Goal: Find specific page/section: Find specific page/section

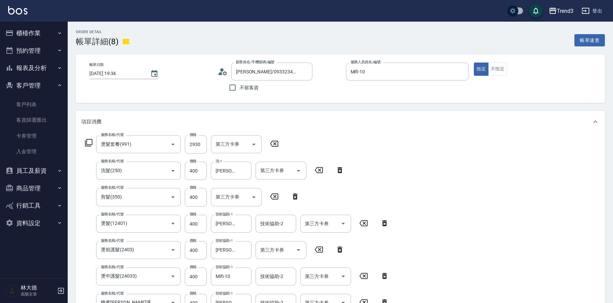
scroll to position [190, 0]
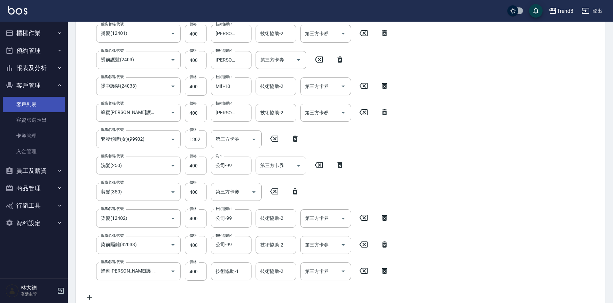
click at [27, 103] on link "客戶列表" at bounding box center [34, 105] width 62 height 16
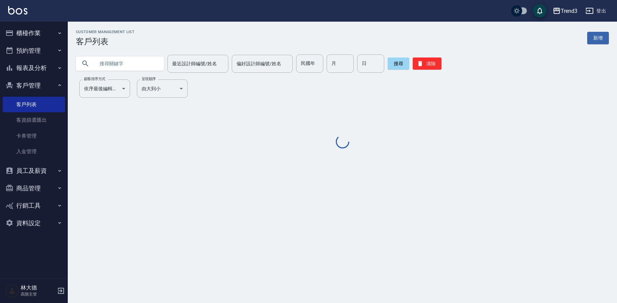
click at [104, 64] on input "text" at bounding box center [127, 64] width 64 height 18
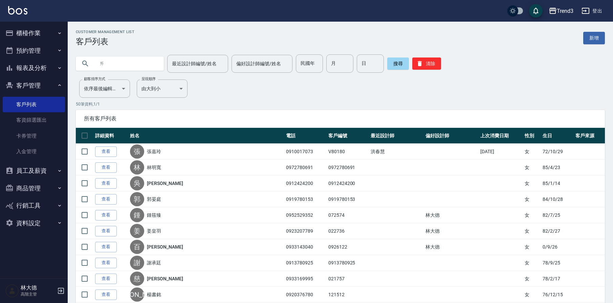
type input "ㄚ"
type input "0988124437"
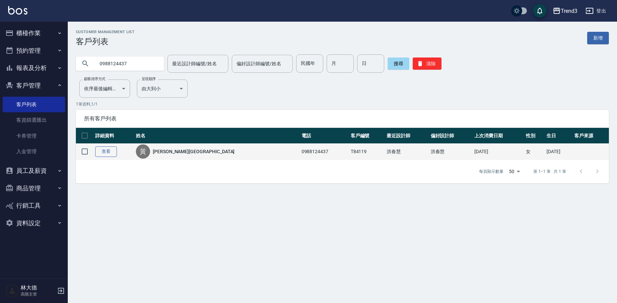
click at [109, 153] on link "查看" at bounding box center [106, 152] width 22 height 10
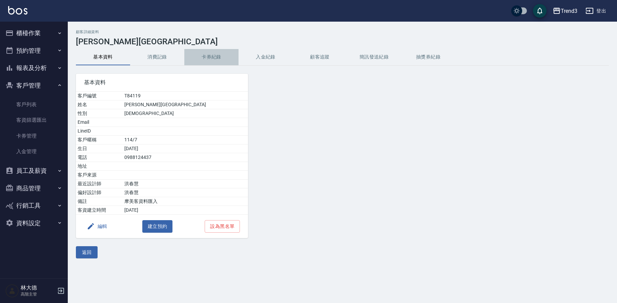
click at [214, 58] on button "卡券紀錄" at bounding box center [211, 57] width 54 height 16
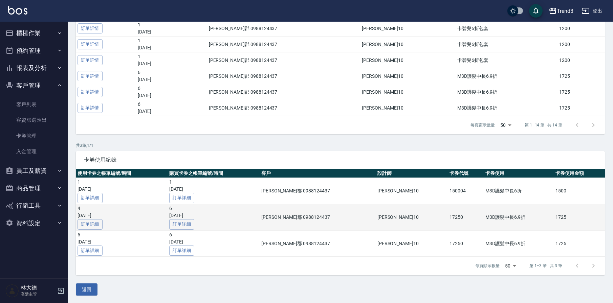
scroll to position [216, 0]
